Goal: Transaction & Acquisition: Purchase product/service

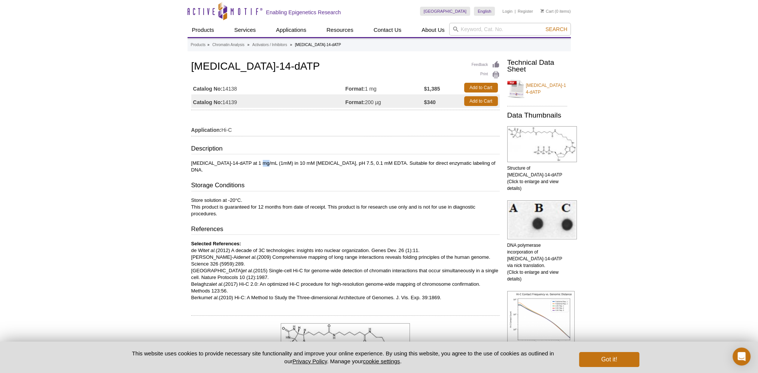
drag, startPoint x: 255, startPoint y: 163, endPoint x: 264, endPoint y: 164, distance: 9.4
click at [264, 164] on p "Biotin-14-dATP at 1 mg/mL (1mM) in 10 mM Tris, pH 7.5, 0.1 mM EDTA. Suitable fo…" at bounding box center [345, 166] width 308 height 13
drag, startPoint x: 264, startPoint y: 164, endPoint x: 255, endPoint y: 165, distance: 9.2
click at [255, 165] on p "Biotin-14-dATP at 1 mg/mL (1mM) in 10 mM Tris, pH 7.5, 0.1 mM EDTA. Suitable fo…" at bounding box center [345, 166] width 308 height 13
click at [252, 166] on div "Description Biotin-14-dATP at 1 mg/mL (1mM) in 10 mM Tris, pH 7.5, 0.1 mM EDTA.…" at bounding box center [345, 222] width 308 height 157
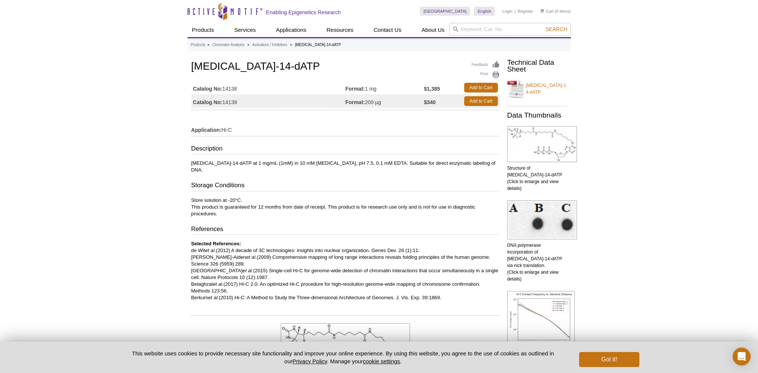
drag, startPoint x: 423, startPoint y: 85, endPoint x: 444, endPoint y: 87, distance: 21.1
click at [444, 87] on tr "Catalog No: 14138 Format: 1 mg $1,385 Add to Cart" at bounding box center [345, 87] width 308 height 13
drag, startPoint x: 364, startPoint y: 100, endPoint x: 419, endPoint y: 103, distance: 55.1
click at [419, 103] on td "Format: 200 µg" at bounding box center [385, 100] width 79 height 13
drag, startPoint x: 190, startPoint y: 69, endPoint x: 261, endPoint y: 65, distance: 70.9
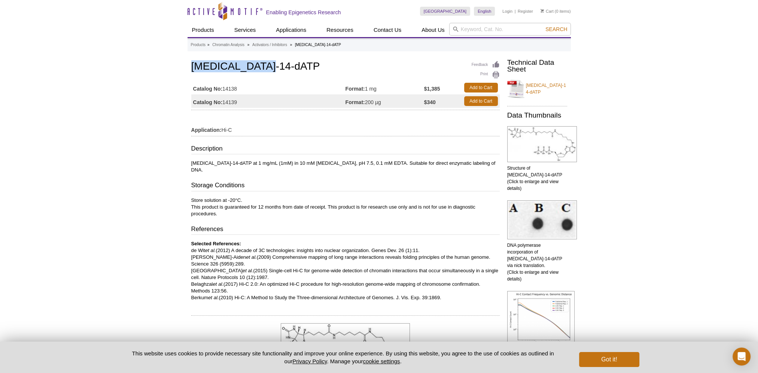
drag, startPoint x: 261, startPoint y: 65, endPoint x: 241, endPoint y: 66, distance: 19.9
copy h1 "[MEDICAL_DATA]-14-dATP"
drag, startPoint x: 254, startPoint y: 164, endPoint x: 265, endPoint y: 163, distance: 11.3
click at [265, 163] on p "Biotin-14-dATP at 1 mg/mL (1mM) in 10 mM Tris, pH 7.5, 0.1 mM EDTA. Suitable fo…" at bounding box center [345, 166] width 308 height 13
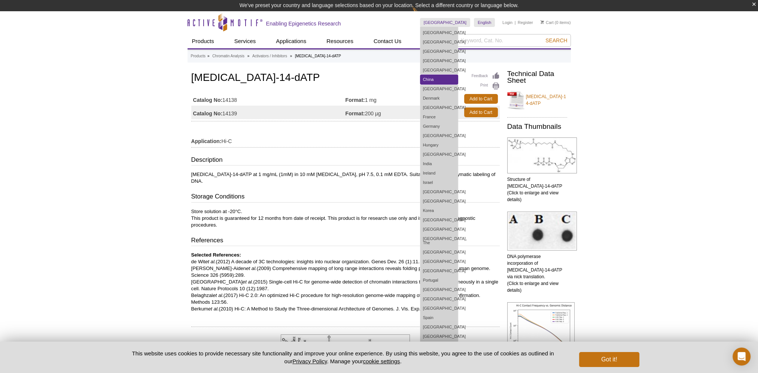
click at [446, 80] on link "China" at bounding box center [438, 79] width 37 height 9
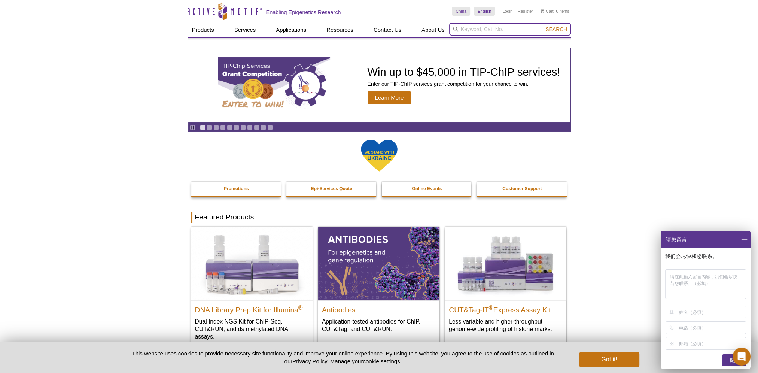
click at [494, 29] on input "search" at bounding box center [510, 29] width 122 height 13
paste input "[URL][DOMAIN_NAME]"
type input "[URL][DOMAIN_NAME]"
click at [479, 30] on input "search" at bounding box center [510, 29] width 122 height 13
paste input "[MEDICAL_DATA]-14-dATP"
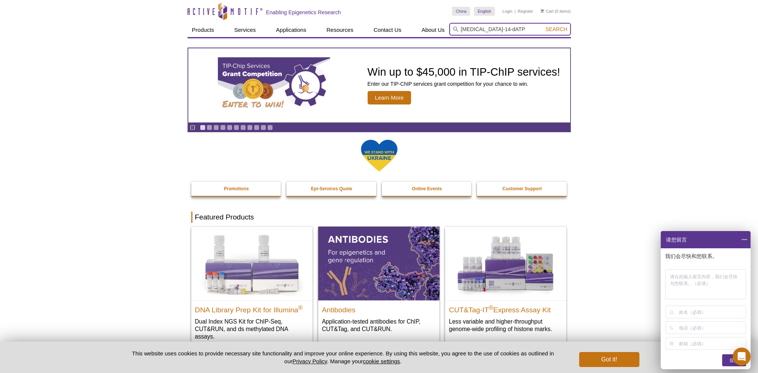
type input "[MEDICAL_DATA]-14-dATP"
click at [556, 31] on span "Search" at bounding box center [556, 29] width 22 height 6
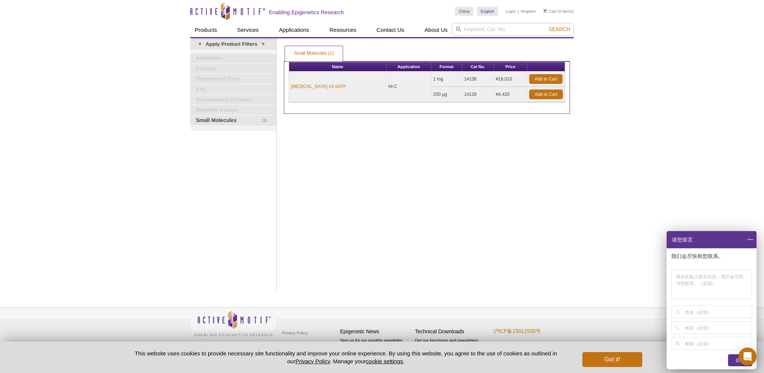
click at [747, 240] on span at bounding box center [750, 239] width 13 height 17
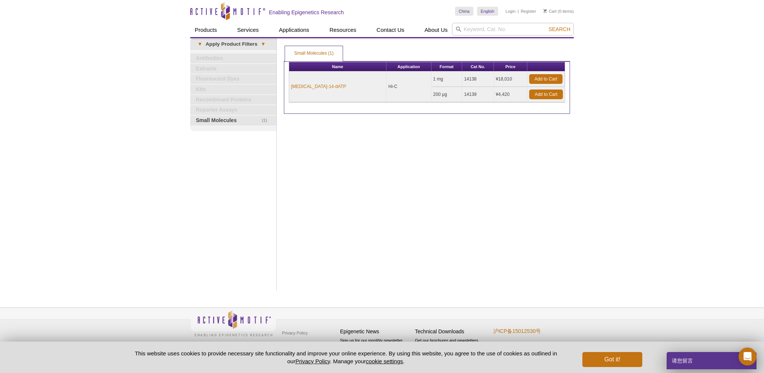
drag, startPoint x: 414, startPoint y: 81, endPoint x: 426, endPoint y: 80, distance: 11.6
click at [431, 80] on td "1 mg" at bounding box center [446, 79] width 31 height 15
drag, startPoint x: 410, startPoint y: 169, endPoint x: 402, endPoint y: 162, distance: 10.6
click at [408, 166] on div "Print Results Small Molecules (1) Small Molecules (1) Small Molecules (1) Apply…" at bounding box center [427, 164] width 294 height 252
drag, startPoint x: 329, startPoint y: 86, endPoint x: 286, endPoint y: 87, distance: 43.4
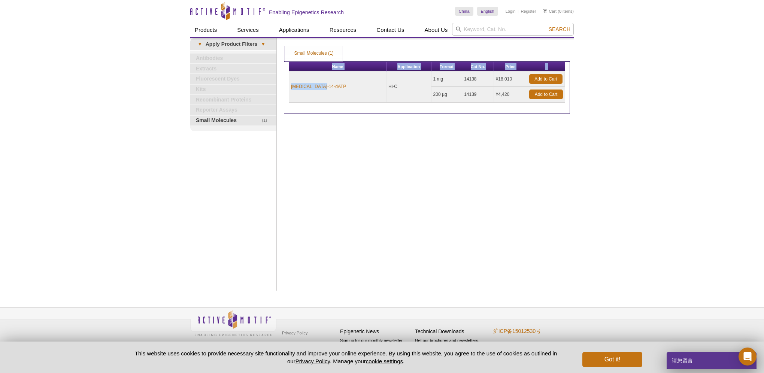
click at [286, 87] on div "Name Application Format Cat No. Price Biotin-14-dATP Hi-C 1 mg 14138 ¥18,010 Ad…" at bounding box center [427, 87] width 286 height 53
copy div "Name Application Format Cat No. Price Biotin-14-dATP"
click at [331, 82] on td "[MEDICAL_DATA]-14-dATP" at bounding box center [337, 87] width 97 height 31
drag, startPoint x: 323, startPoint y: 86, endPoint x: 291, endPoint y: 86, distance: 32.2
click at [291, 86] on td "[MEDICAL_DATA]-14-dATP" at bounding box center [337, 87] width 97 height 31
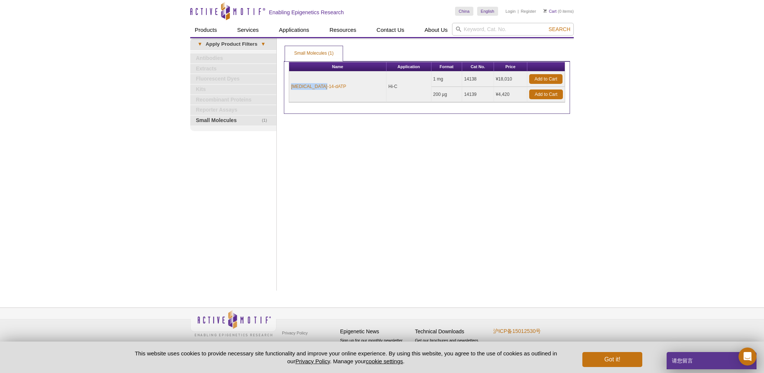
copy link "[MEDICAL_DATA]-14-dATP"
